Goal: Task Accomplishment & Management: Manage account settings

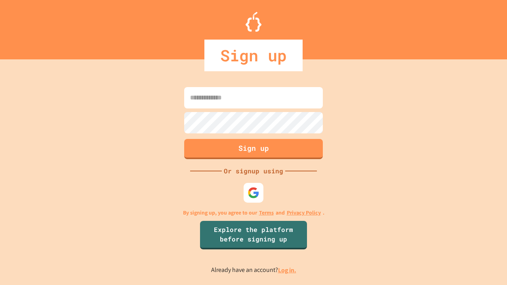
click at [287, 270] on link "Log in." at bounding box center [287, 270] width 18 height 8
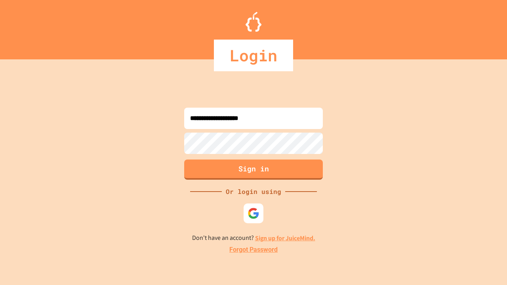
type input "**********"
